Goal: Book appointment/travel/reservation

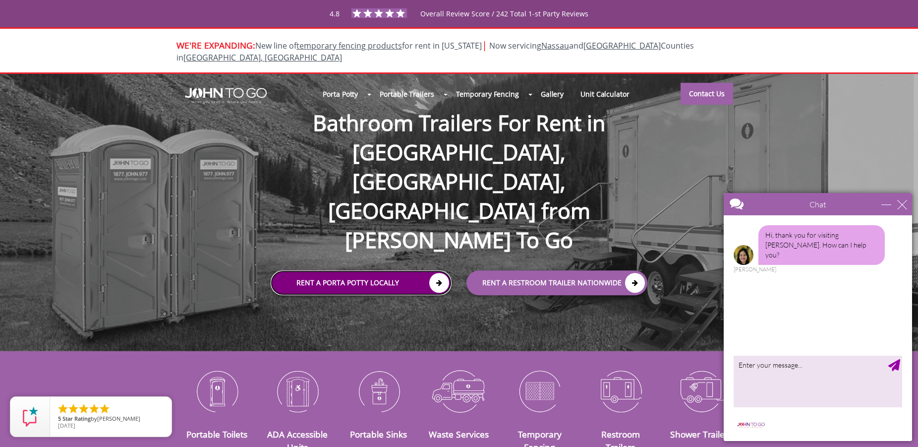
click at [363, 271] on link "Rent a Porta Potty Locally" at bounding box center [361, 283] width 181 height 25
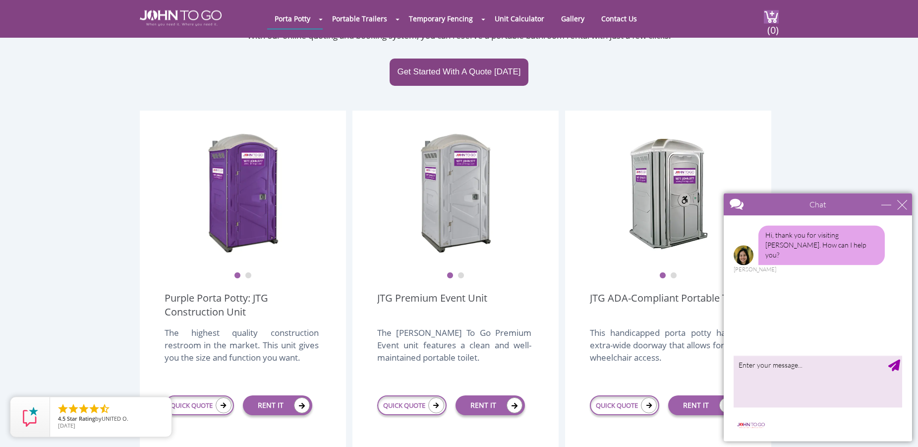
scroll to position [202, 0]
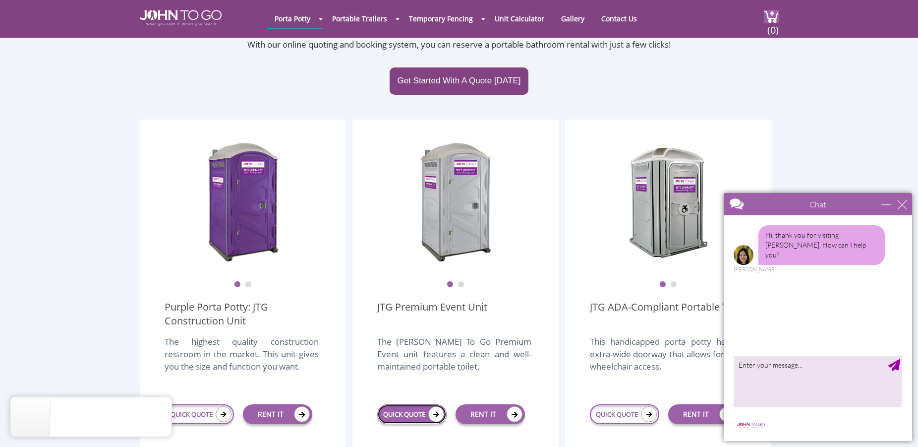
click at [435, 406] on icon at bounding box center [436, 414] width 16 height 16
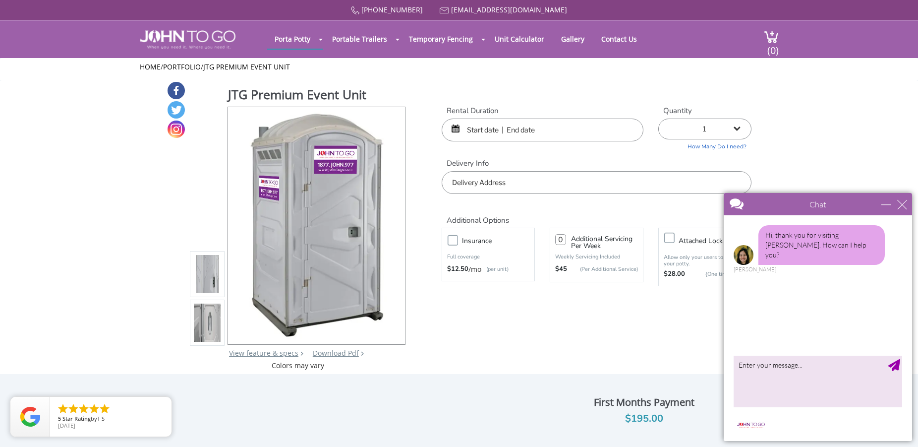
click at [900, 205] on div "close" at bounding box center [902, 204] width 10 height 10
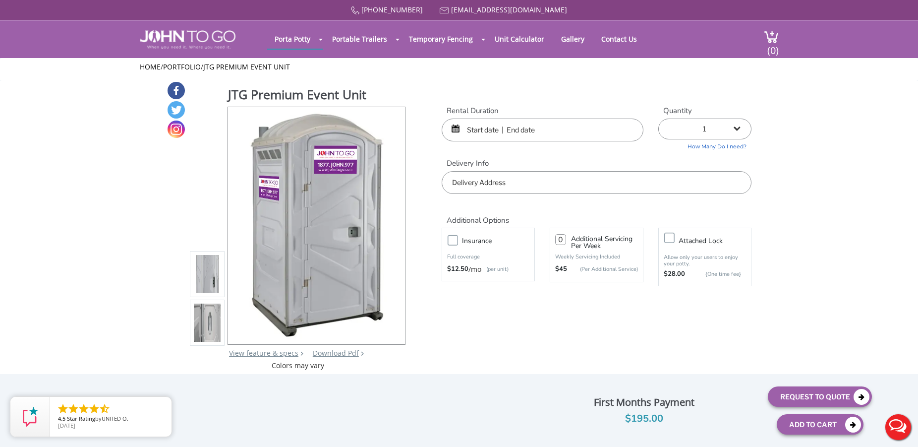
click at [491, 131] on input "text" at bounding box center [543, 129] width 202 height 23
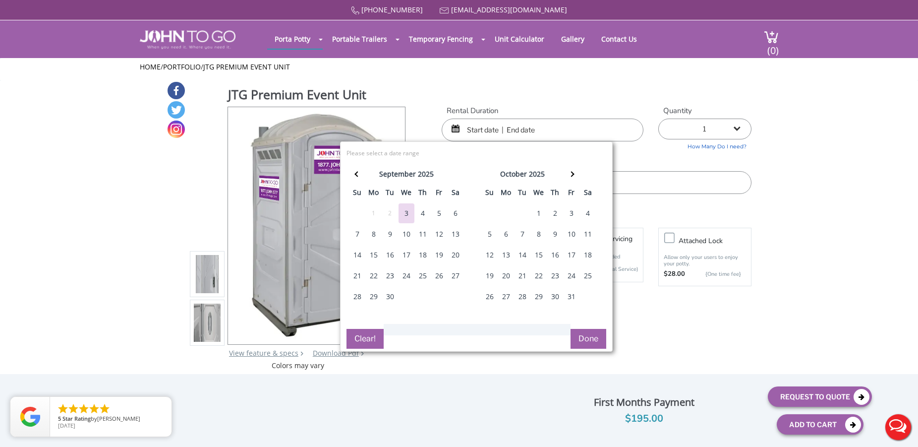
click at [375, 254] on div "15" at bounding box center [374, 255] width 16 height 20
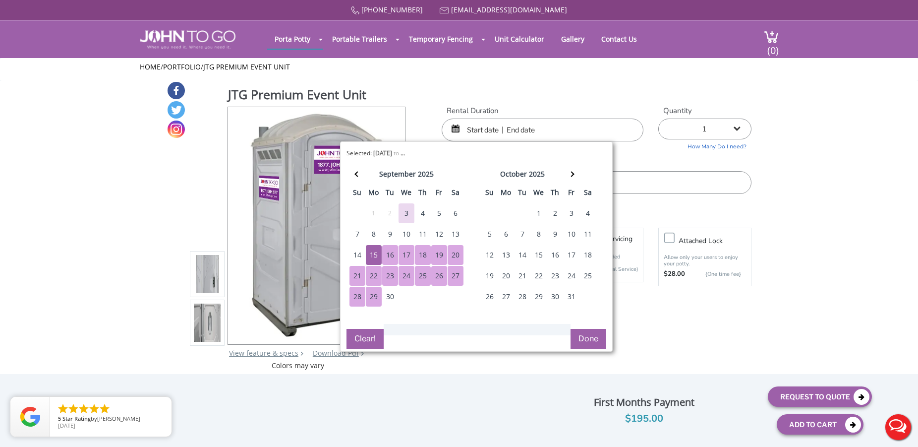
click at [377, 294] on div "29" at bounding box center [374, 296] width 16 height 20
type input "[DATE] to [DATE]"
click at [591, 342] on button "Done" at bounding box center [589, 339] width 36 height 20
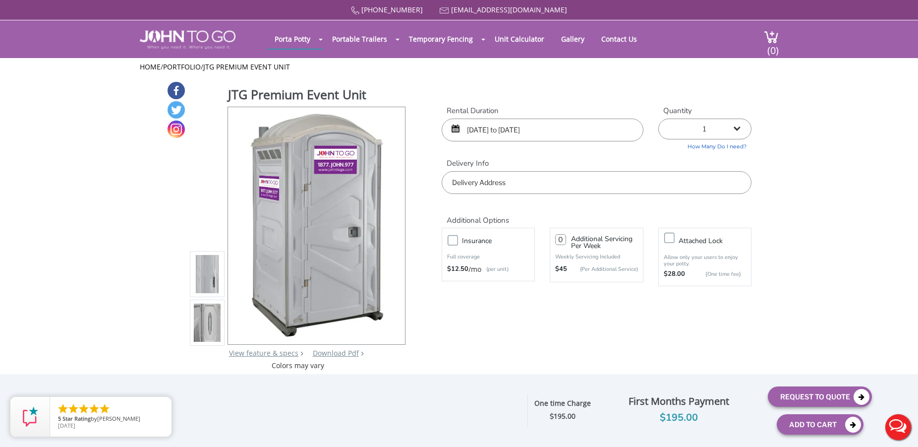
click at [537, 179] on input "text" at bounding box center [597, 182] width 310 height 23
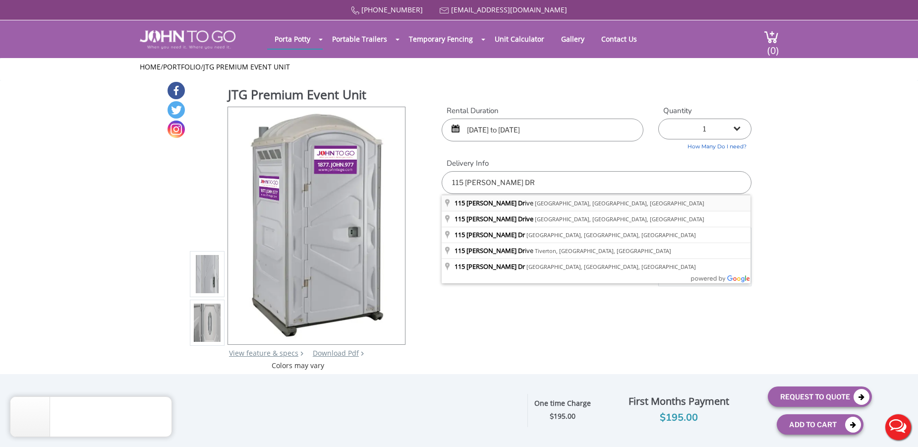
type input "[STREET_ADDRESS][PERSON_NAME]"
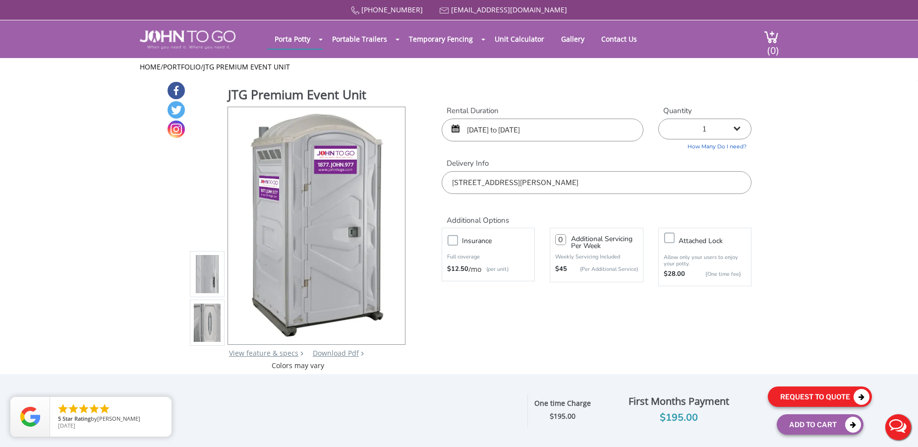
click at [795, 390] on button "Request To Quote" at bounding box center [820, 396] width 104 height 20
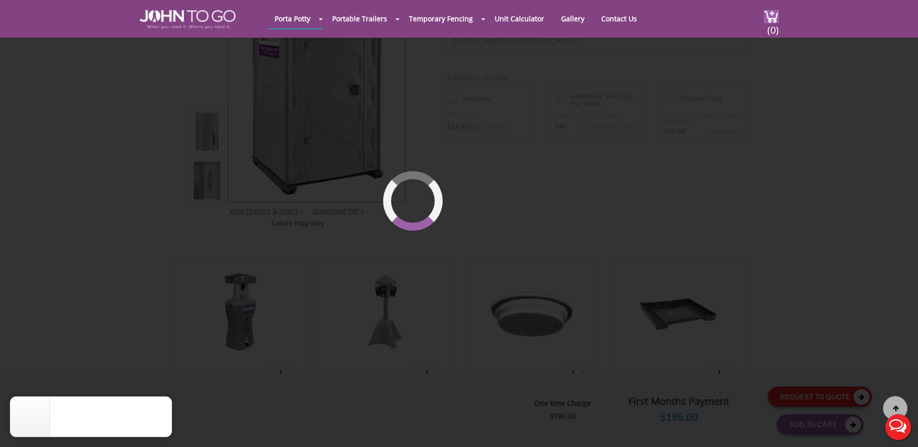
scroll to position [106, 0]
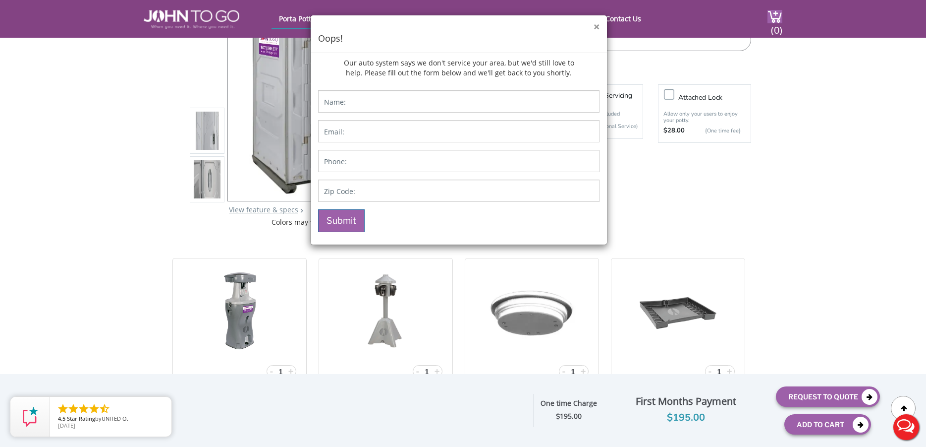
click at [597, 28] on button "×" at bounding box center [597, 27] width 6 height 10
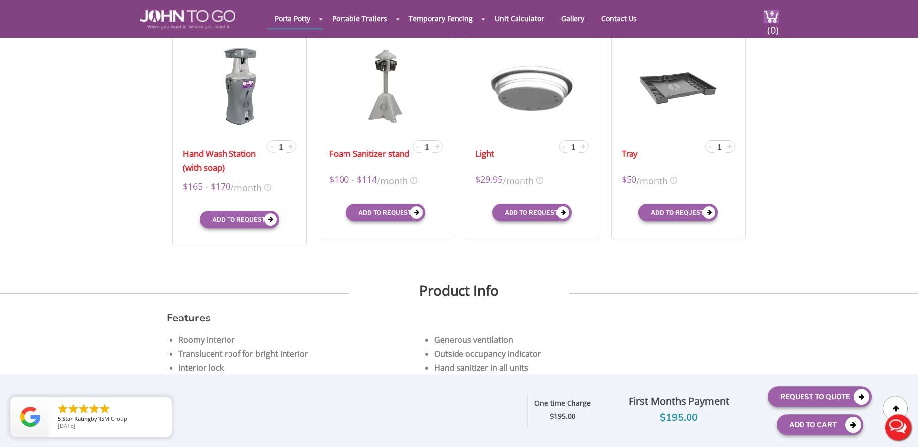
scroll to position [409, 0]
